Goal: Navigation & Orientation: Locate item on page

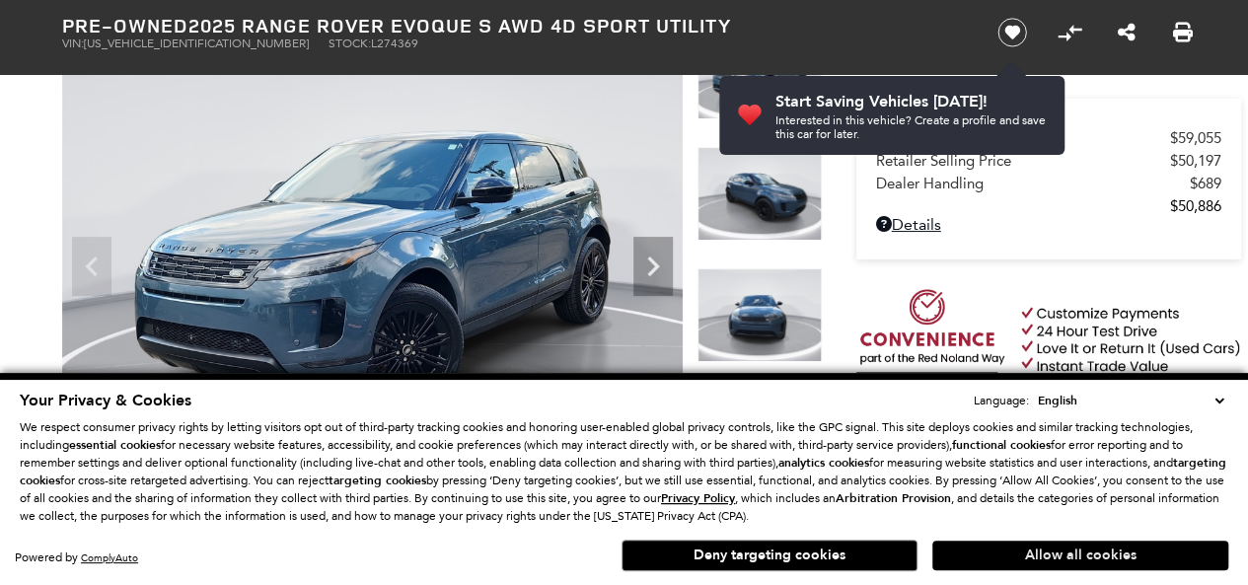
click at [1077, 557] on button "Allow all cookies" at bounding box center [1080, 556] width 296 height 30
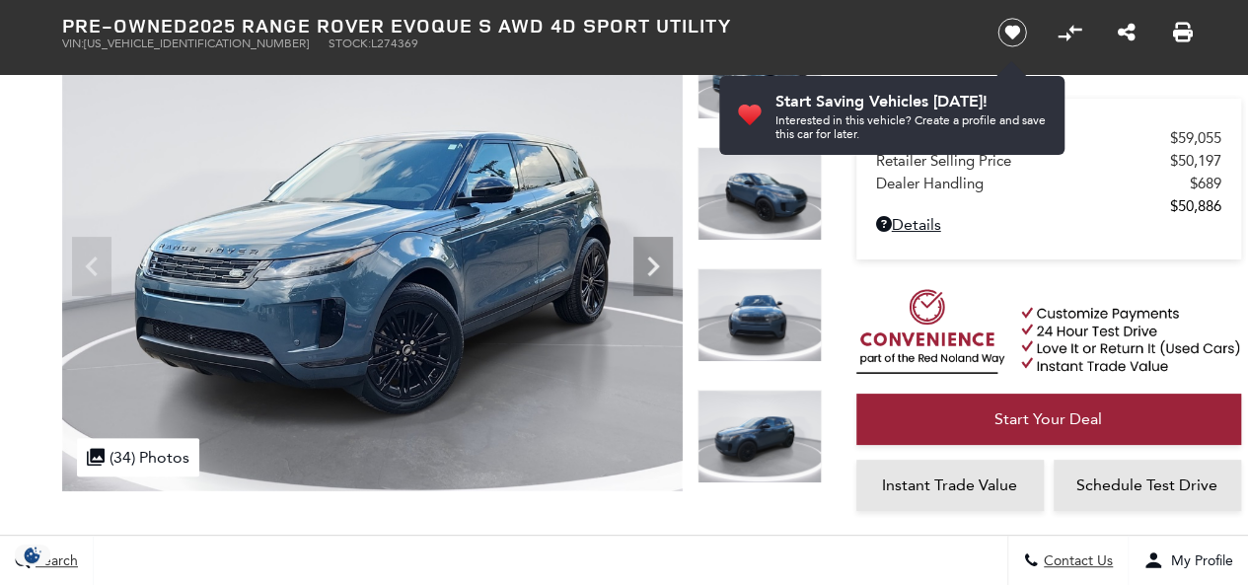
click at [657, 261] on icon "Next" at bounding box center [652, 266] width 39 height 39
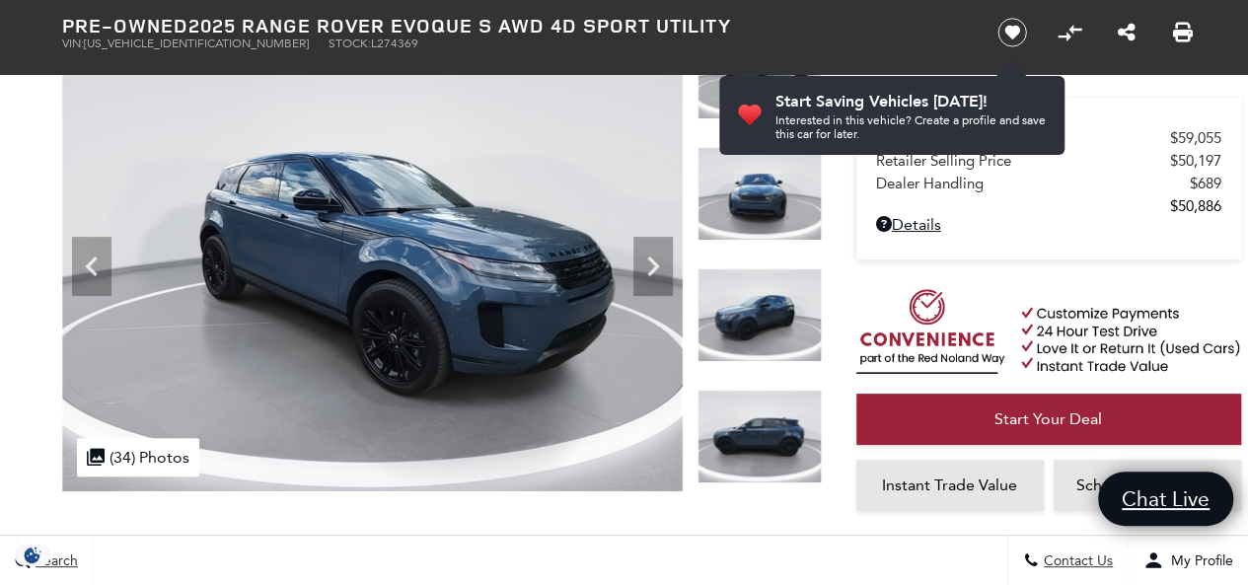
click at [663, 268] on icon "Next" at bounding box center [652, 266] width 39 height 39
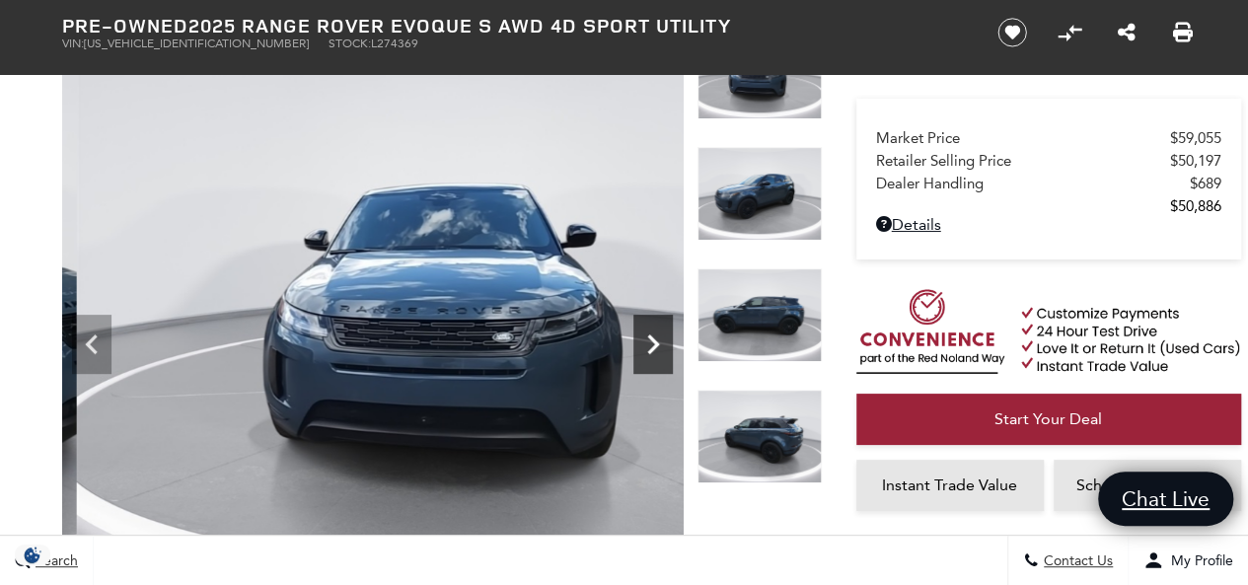
click at [667, 345] on icon "Next" at bounding box center [652, 344] width 39 height 39
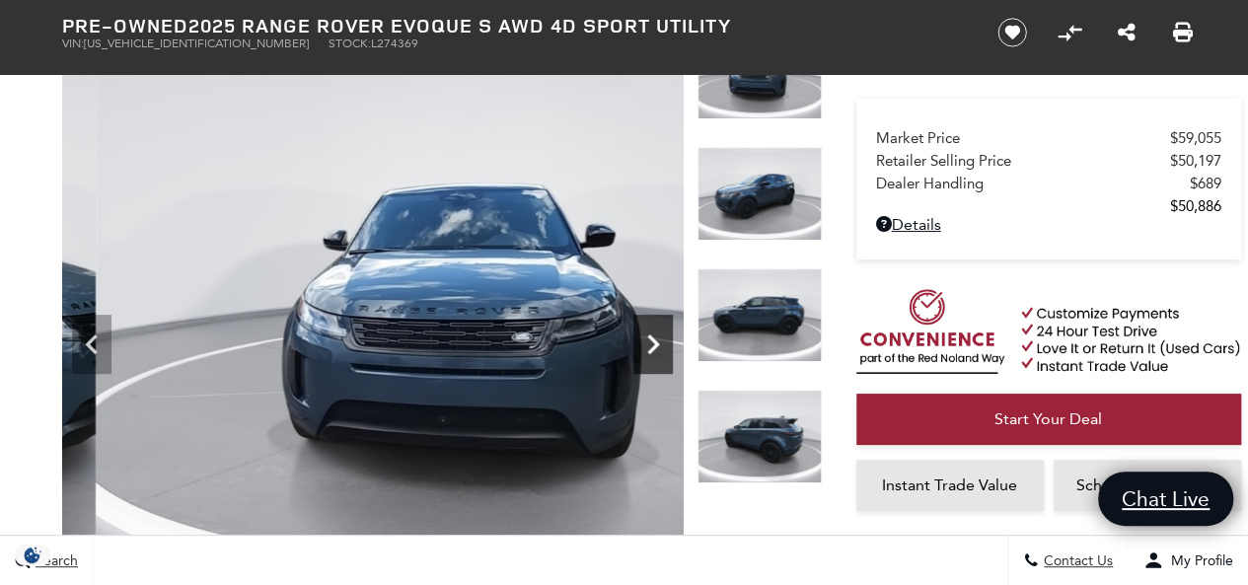
click at [653, 344] on icon "Next" at bounding box center [653, 344] width 12 height 20
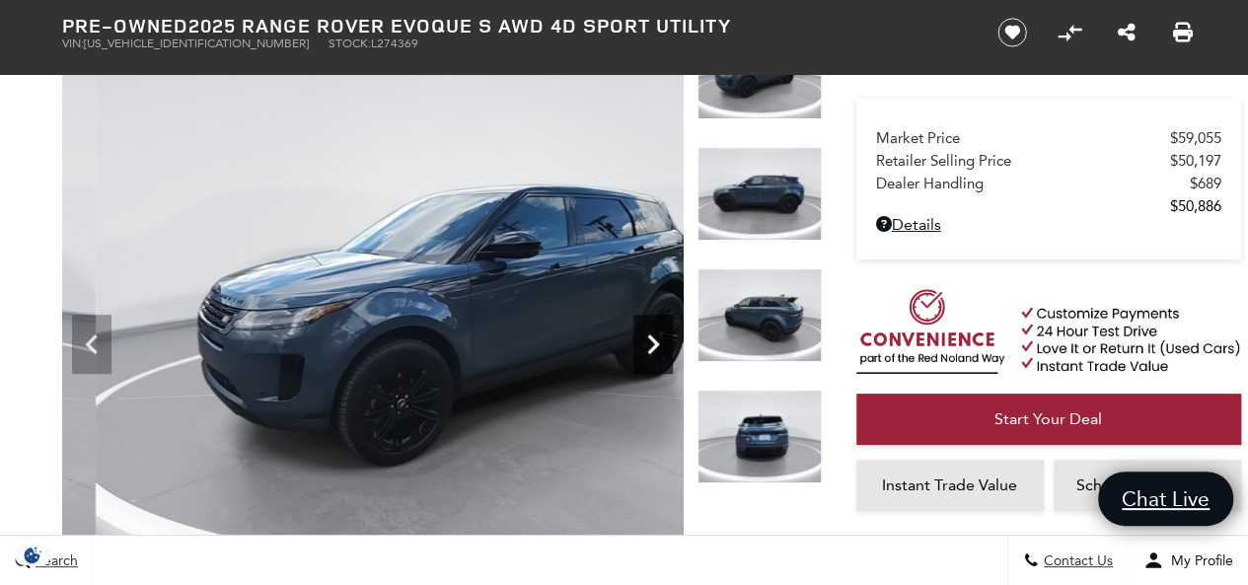
click at [658, 343] on icon "Next" at bounding box center [653, 344] width 12 height 20
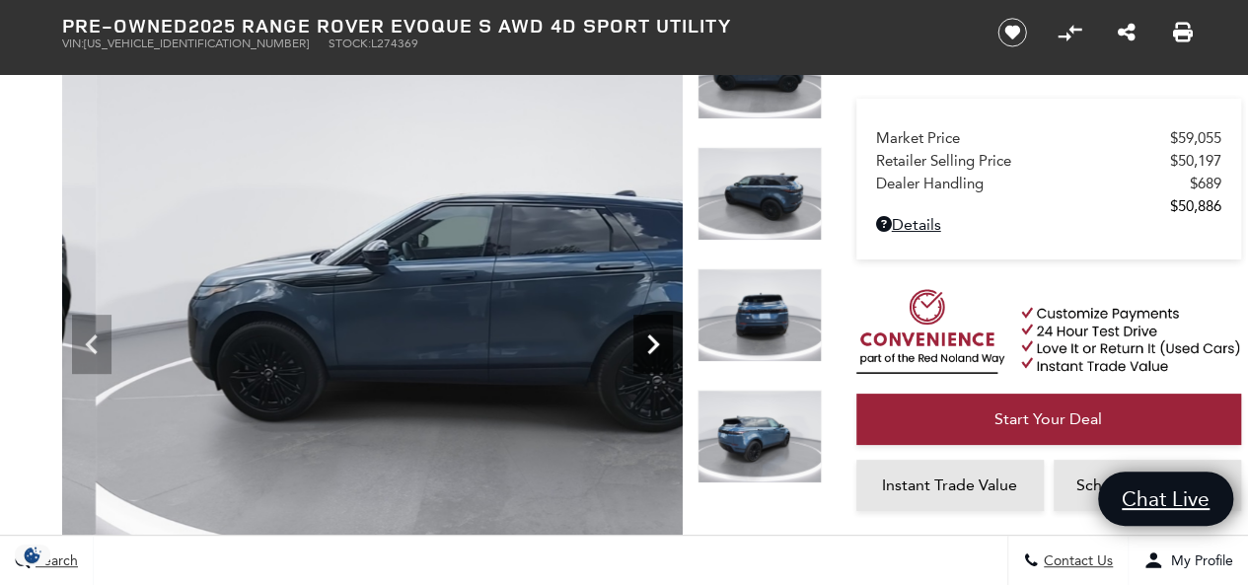
click at [656, 342] on icon "Next" at bounding box center [653, 344] width 12 height 20
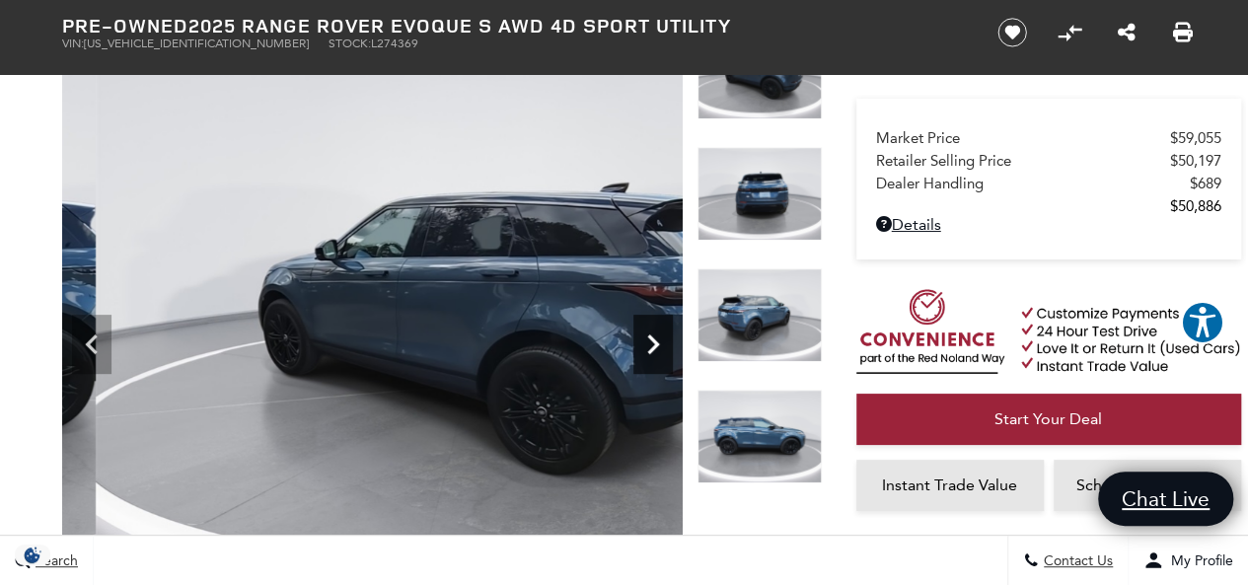
click at [661, 343] on icon "Next" at bounding box center [652, 344] width 39 height 39
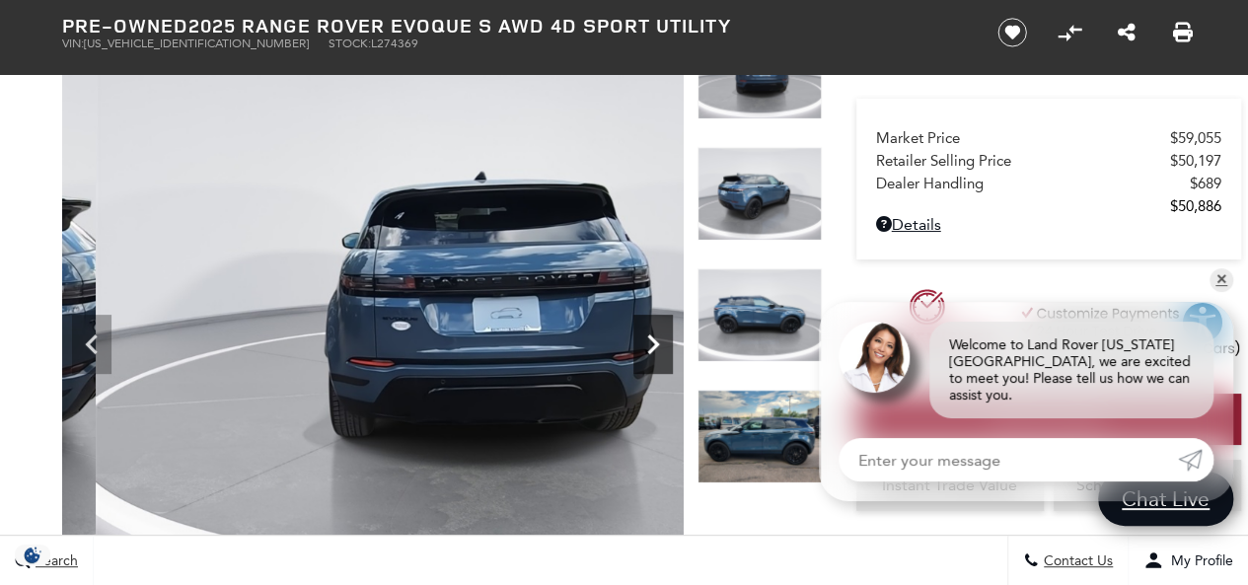
click at [653, 343] on icon "Next" at bounding box center [652, 344] width 39 height 39
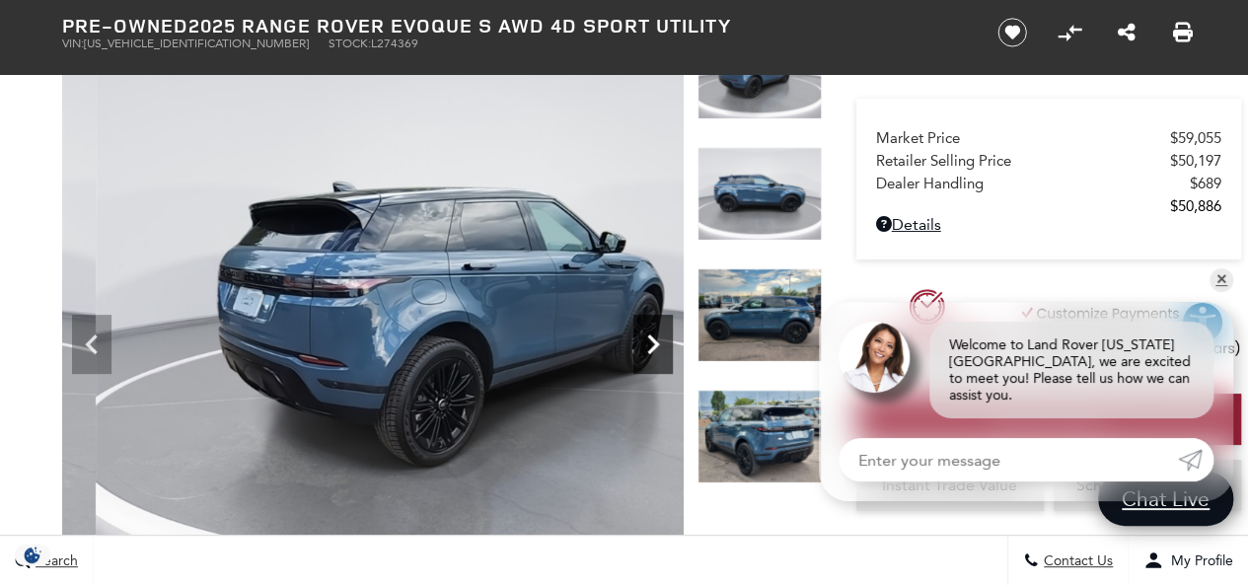
click at [663, 346] on icon "Next" at bounding box center [652, 344] width 39 height 39
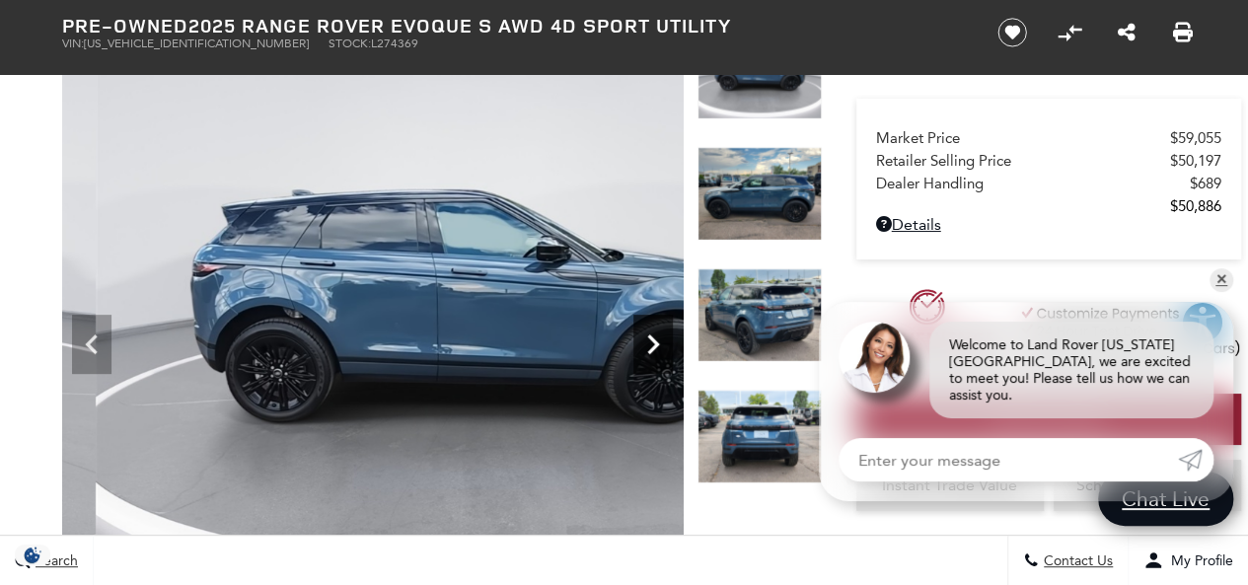
click at [668, 338] on icon "Next" at bounding box center [652, 344] width 39 height 39
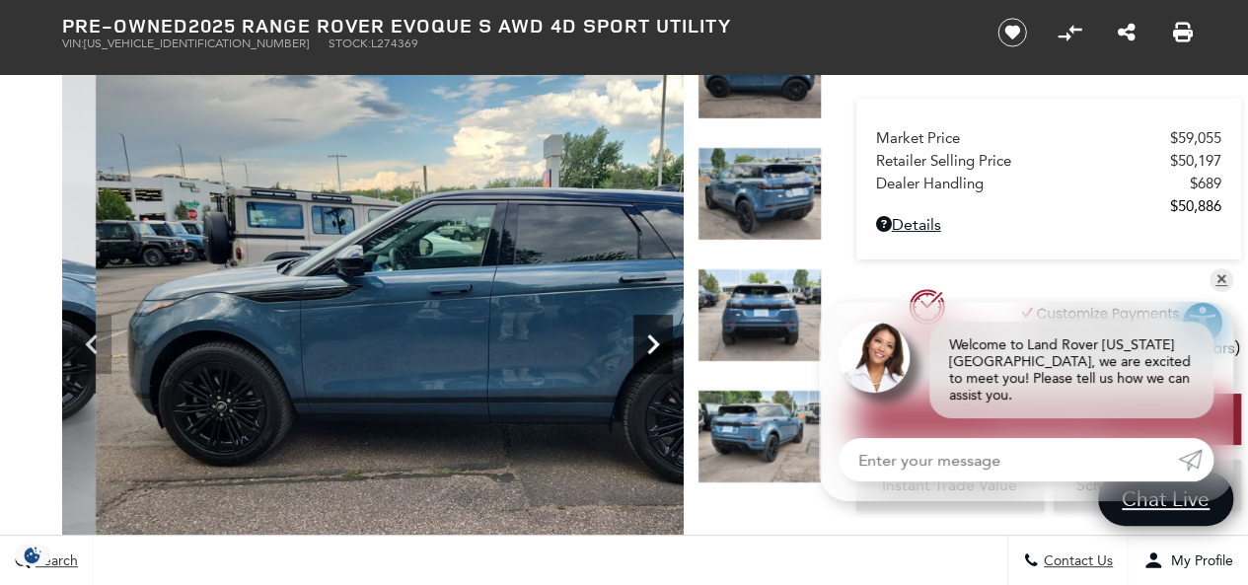
click at [655, 336] on icon "Next" at bounding box center [652, 344] width 39 height 39
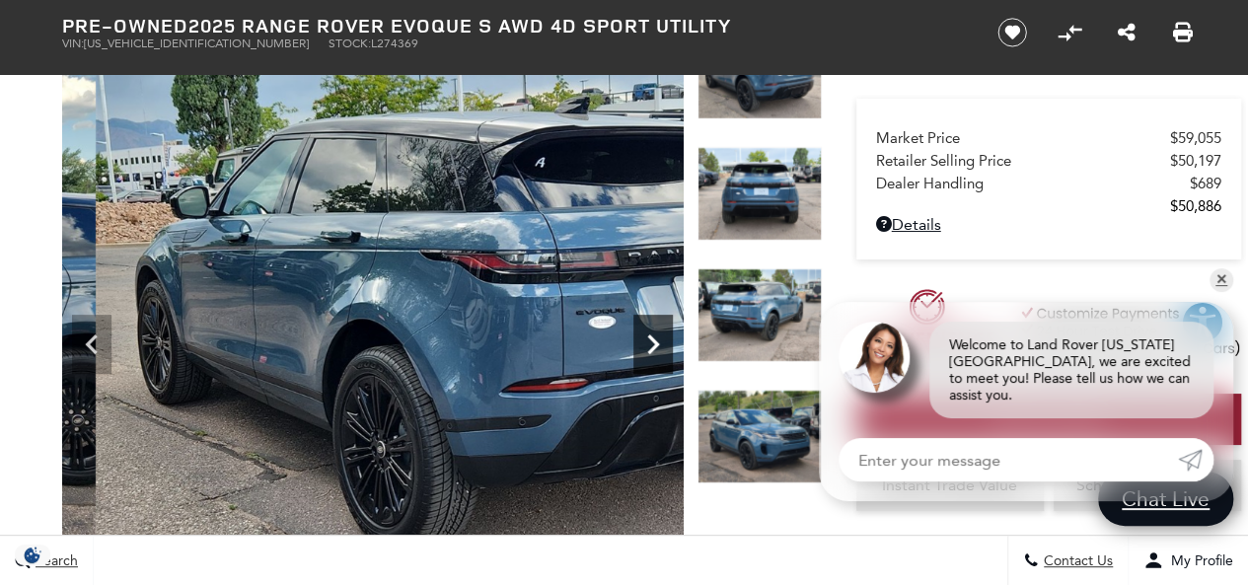
click at [652, 328] on icon "Next" at bounding box center [652, 344] width 39 height 39
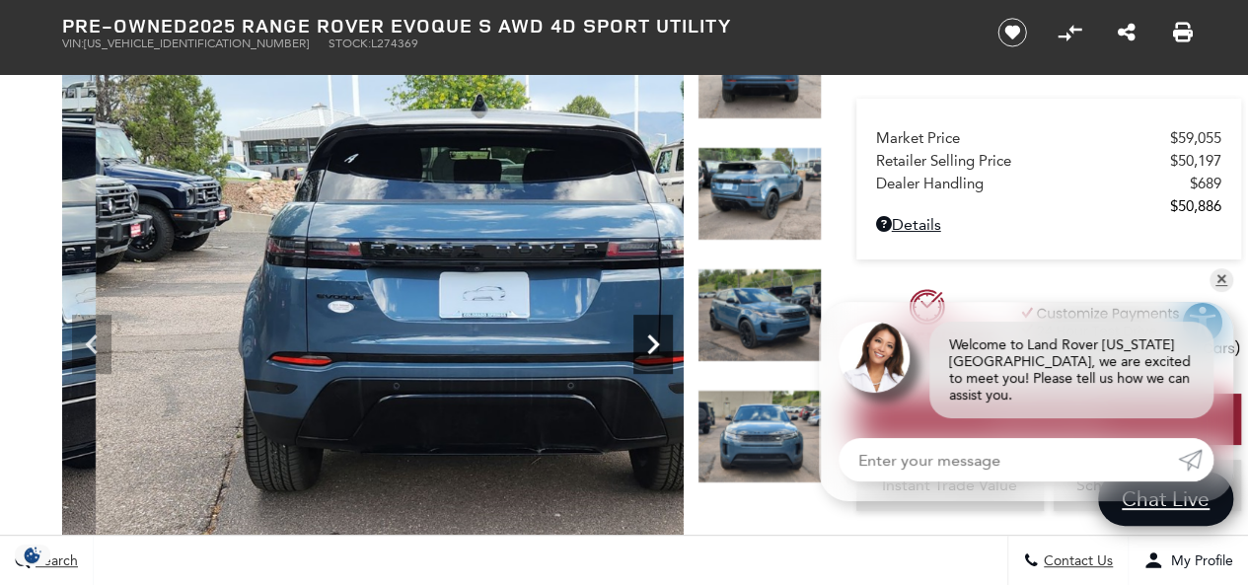
click at [656, 346] on icon "Next" at bounding box center [652, 344] width 39 height 39
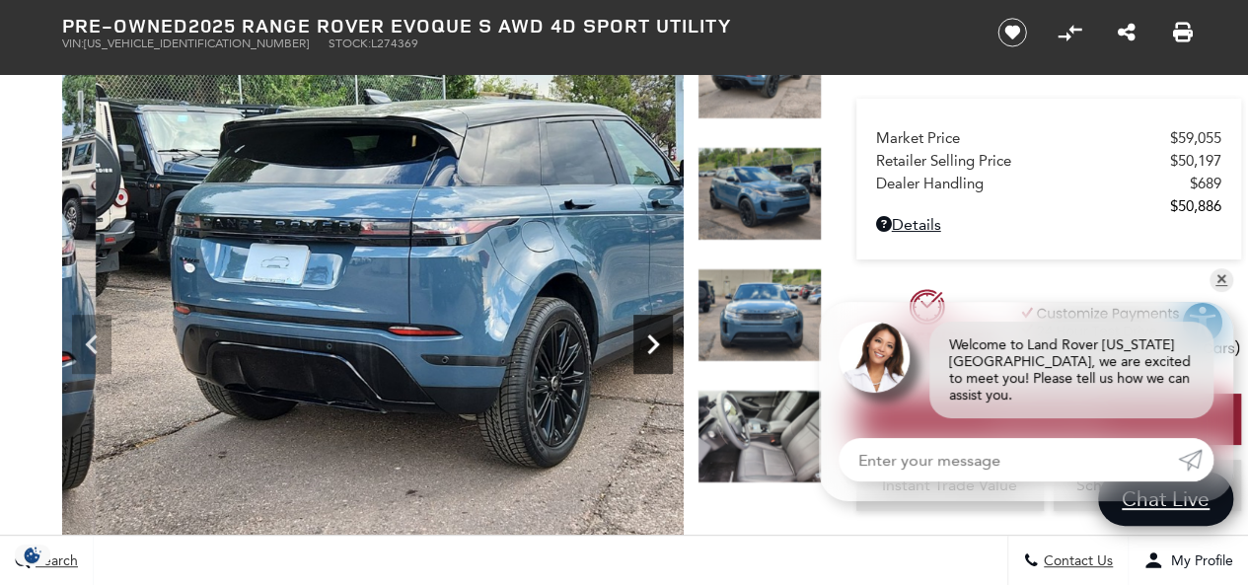
click at [659, 341] on icon "Next" at bounding box center [652, 344] width 39 height 39
